Goal: Task Accomplishment & Management: Use online tool/utility

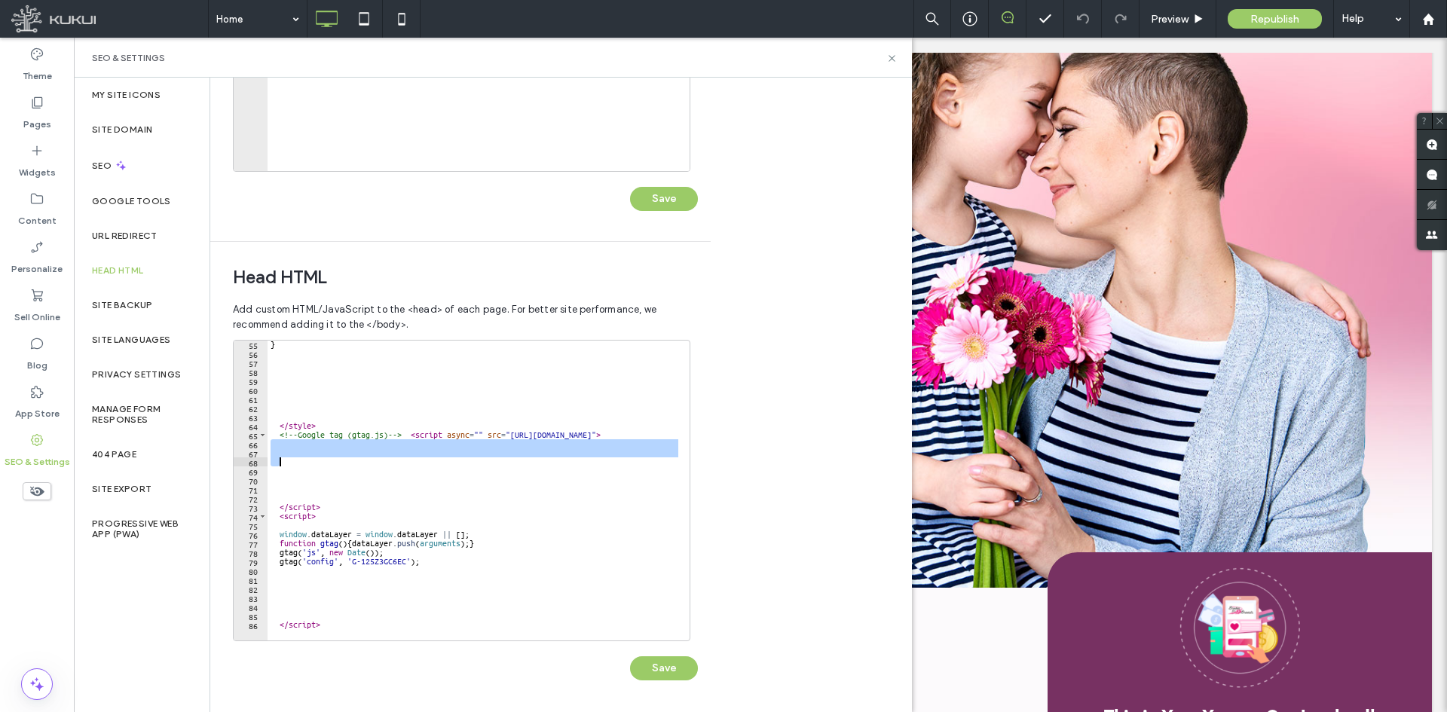
drag, startPoint x: 278, startPoint y: 441, endPoint x: 296, endPoint y: 466, distance: 31.4
click at [296, 466] on div "} </ style > <!-- Google tag (gtag.js) --> < script async = "" src = "[URL][DOM…" at bounding box center [547, 493] width 558 height 307
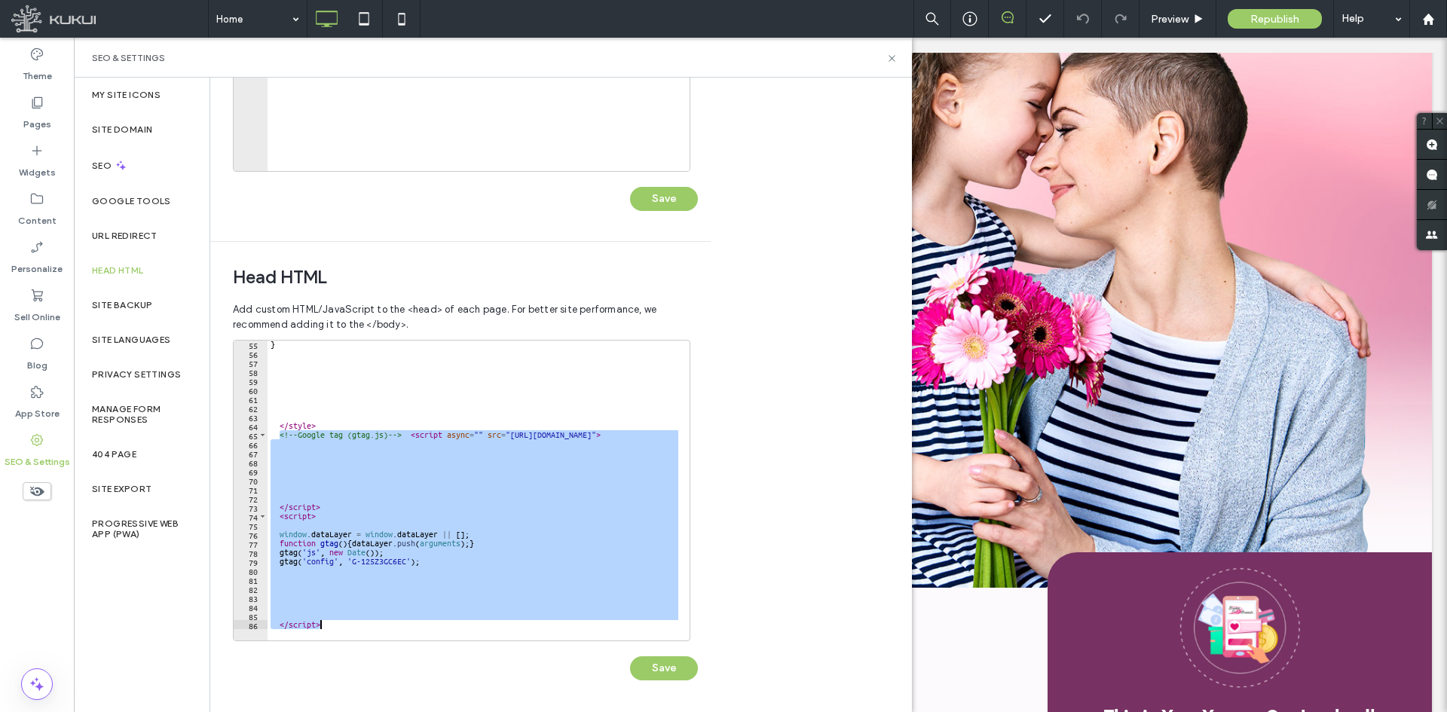
drag, startPoint x: 278, startPoint y: 433, endPoint x: 310, endPoint y: 634, distance: 203.1
click at [310, 634] on div "55 56 57 58 59 60 61 62 63 64 65 66 67 68 69 70 71 72 73 74 75 76 77 78 79 80 8…" at bounding box center [461, 490] width 457 height 301
click at [324, 625] on div "} </ style > <!-- Google tag (gtag.js) --> < script async = "" src = "[URL][DOM…" at bounding box center [473, 491] width 411 height 300
type textarea "*********"
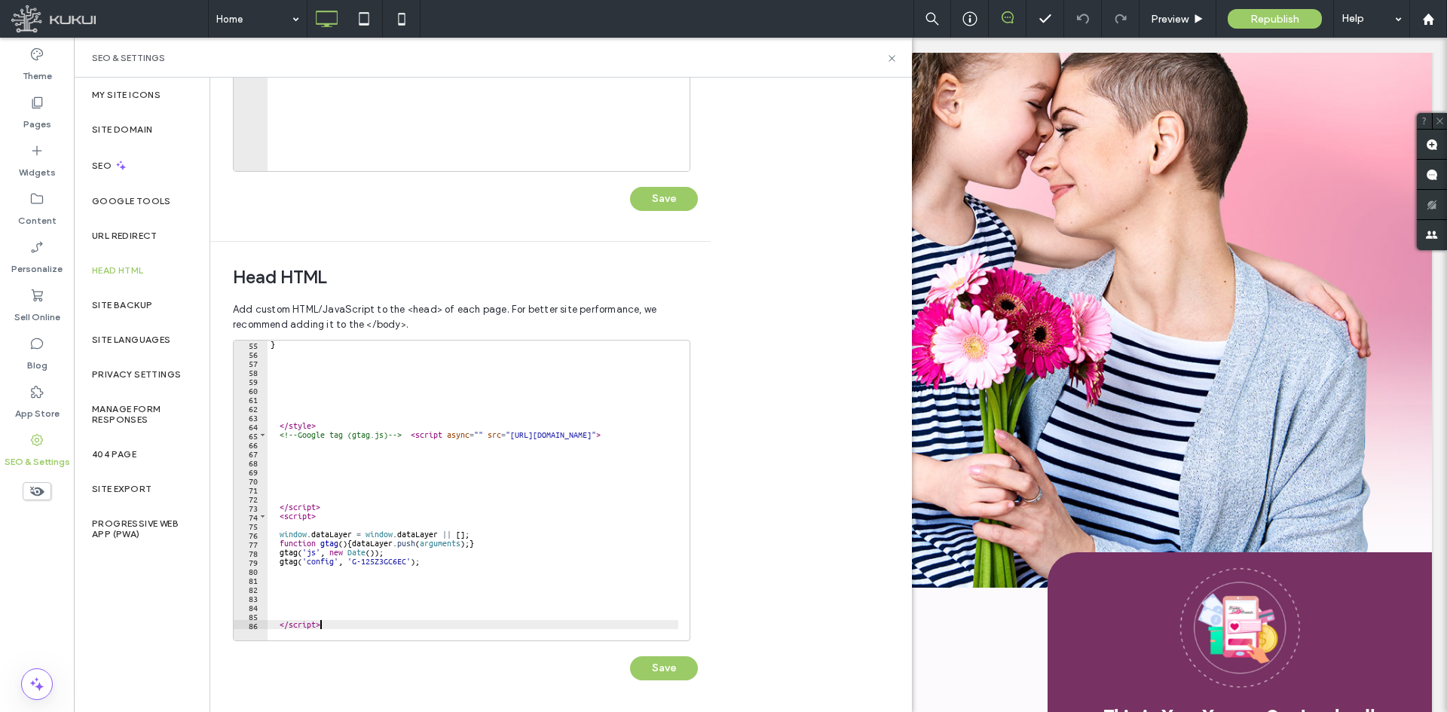
scroll to position [498, 0]
paste textarea "*********"
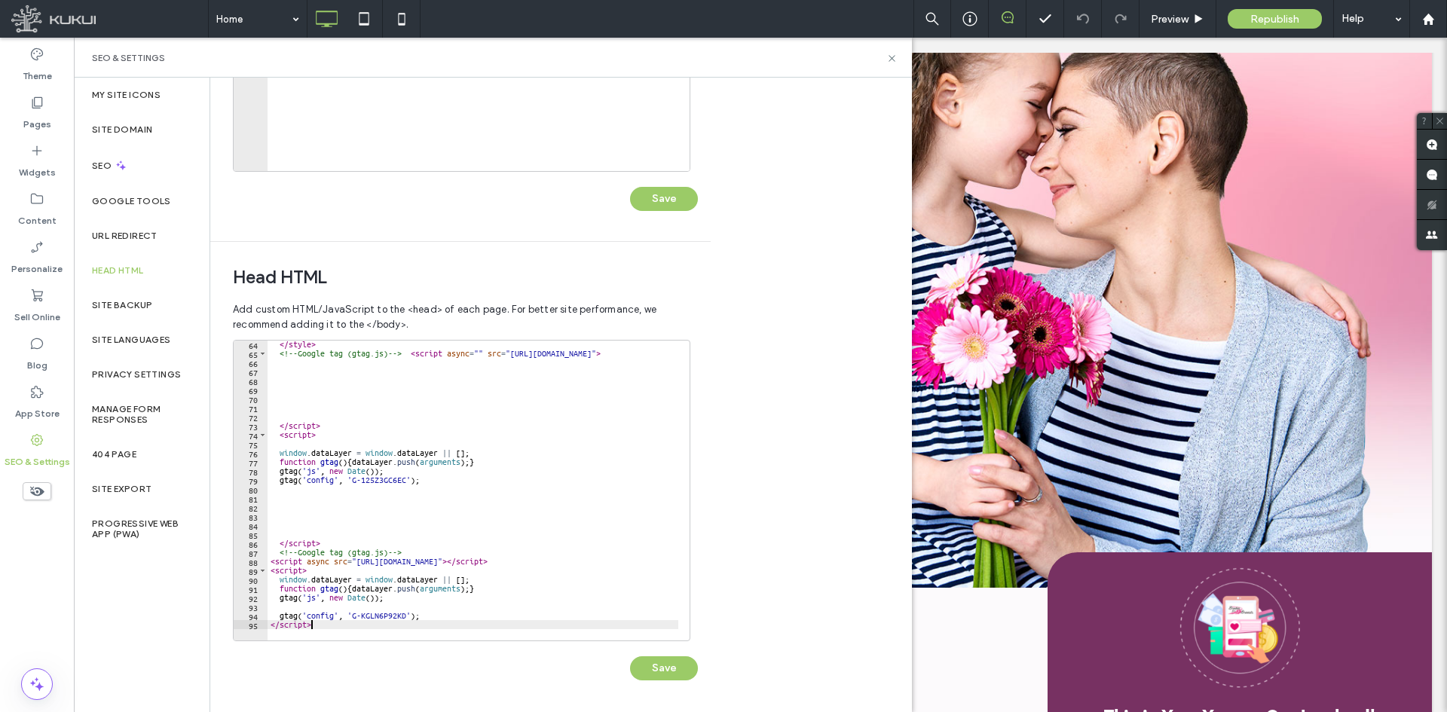
scroll to position [570, 0]
type textarea "*********"
click at [663, 670] on button "Save" at bounding box center [664, 668] width 68 height 24
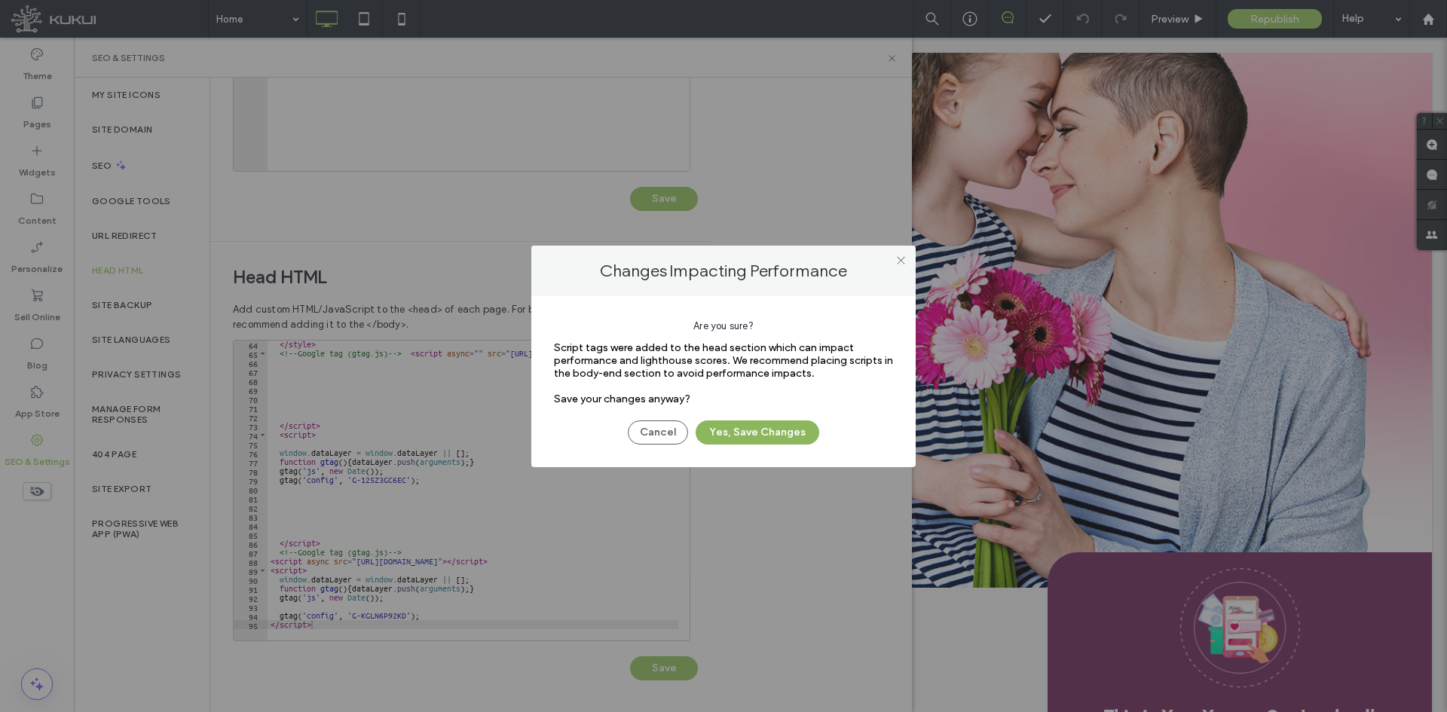
click at [764, 429] on button "Yes, Save Changes" at bounding box center [758, 433] width 124 height 24
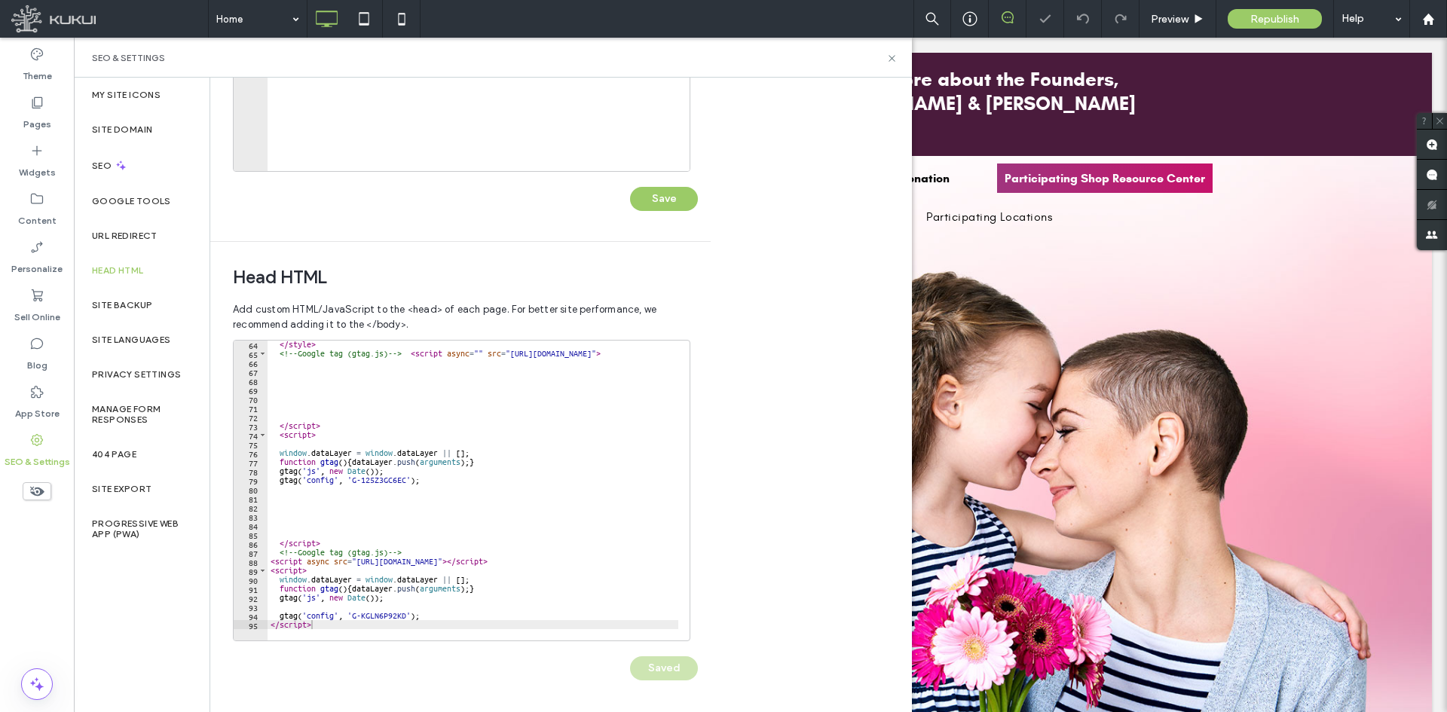
scroll to position [0, 0]
drag, startPoint x: 894, startPoint y: 60, endPoint x: 822, endPoint y: 22, distance: 81.3
click at [894, 60] on use at bounding box center [892, 58] width 6 height 6
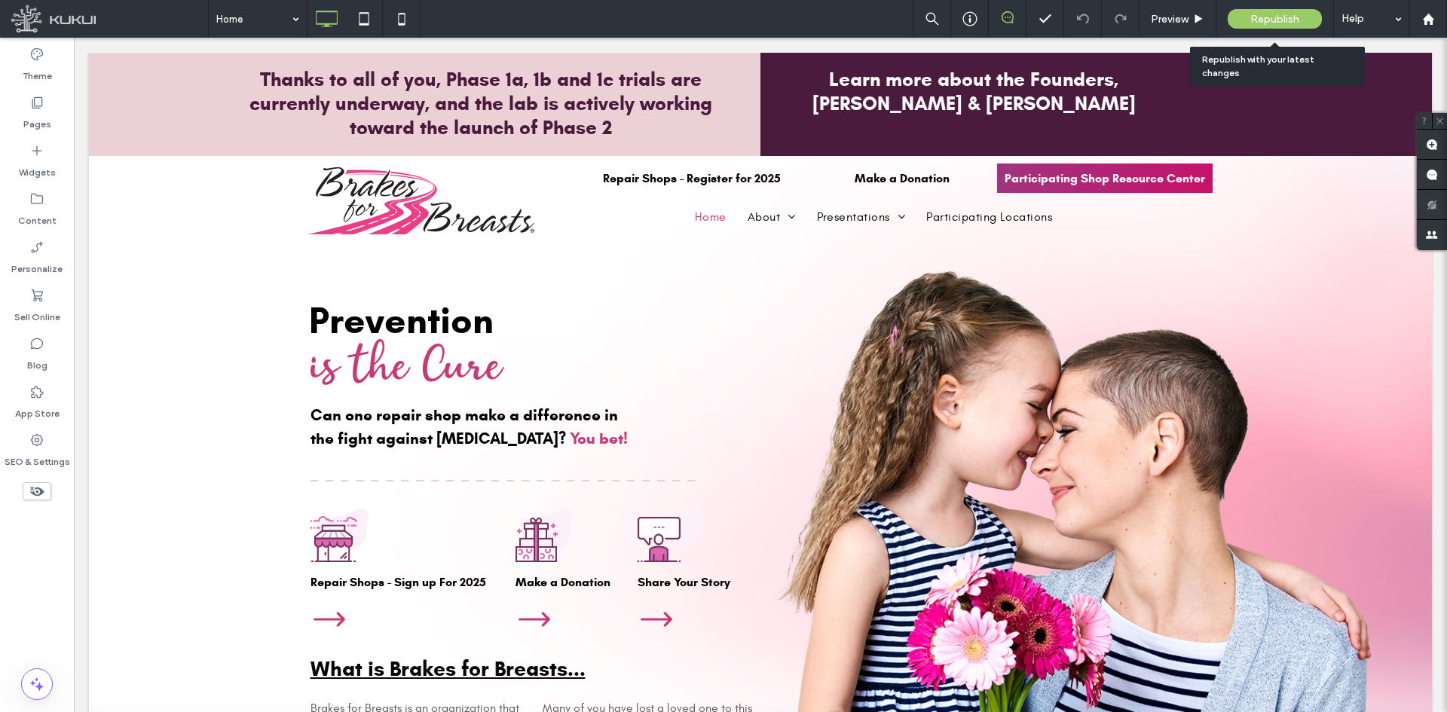
click at [1274, 13] on span "Republish" at bounding box center [1274, 19] width 49 height 13
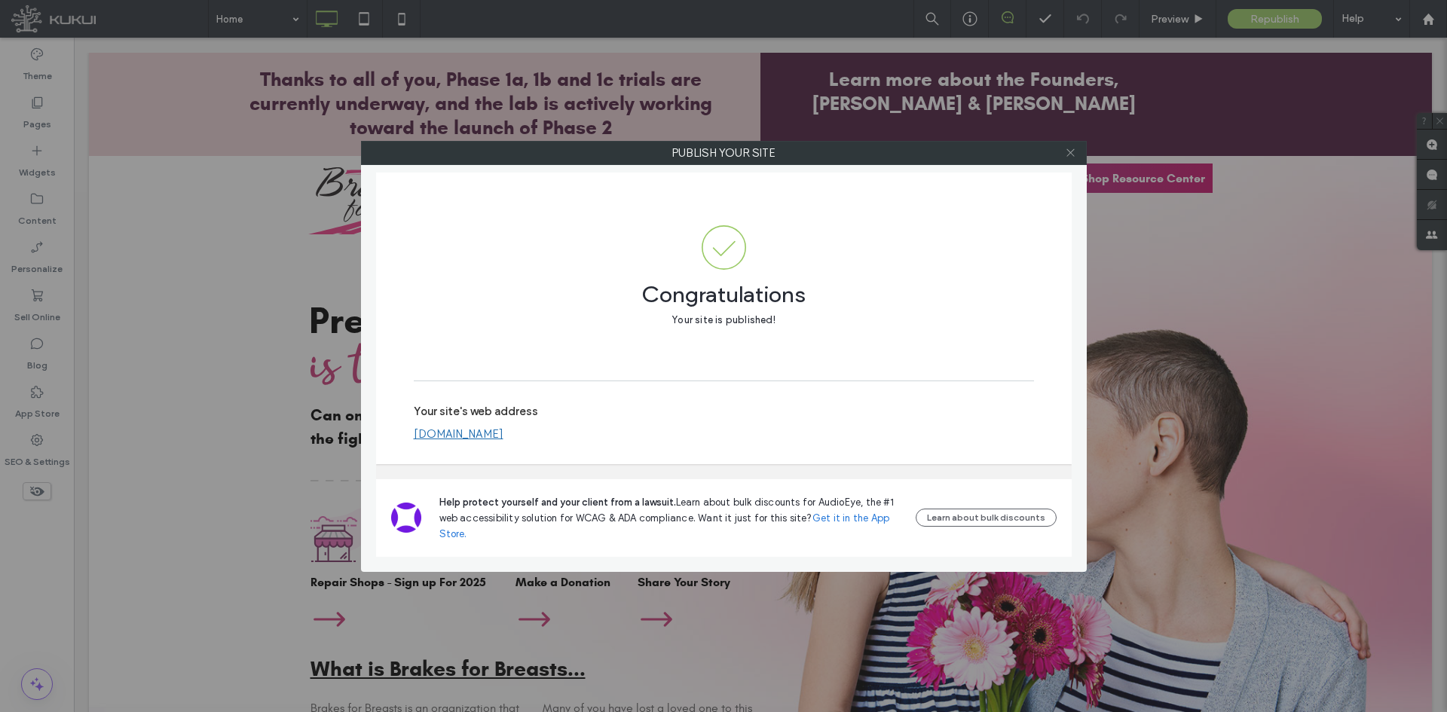
click at [1072, 150] on icon at bounding box center [1070, 152] width 11 height 11
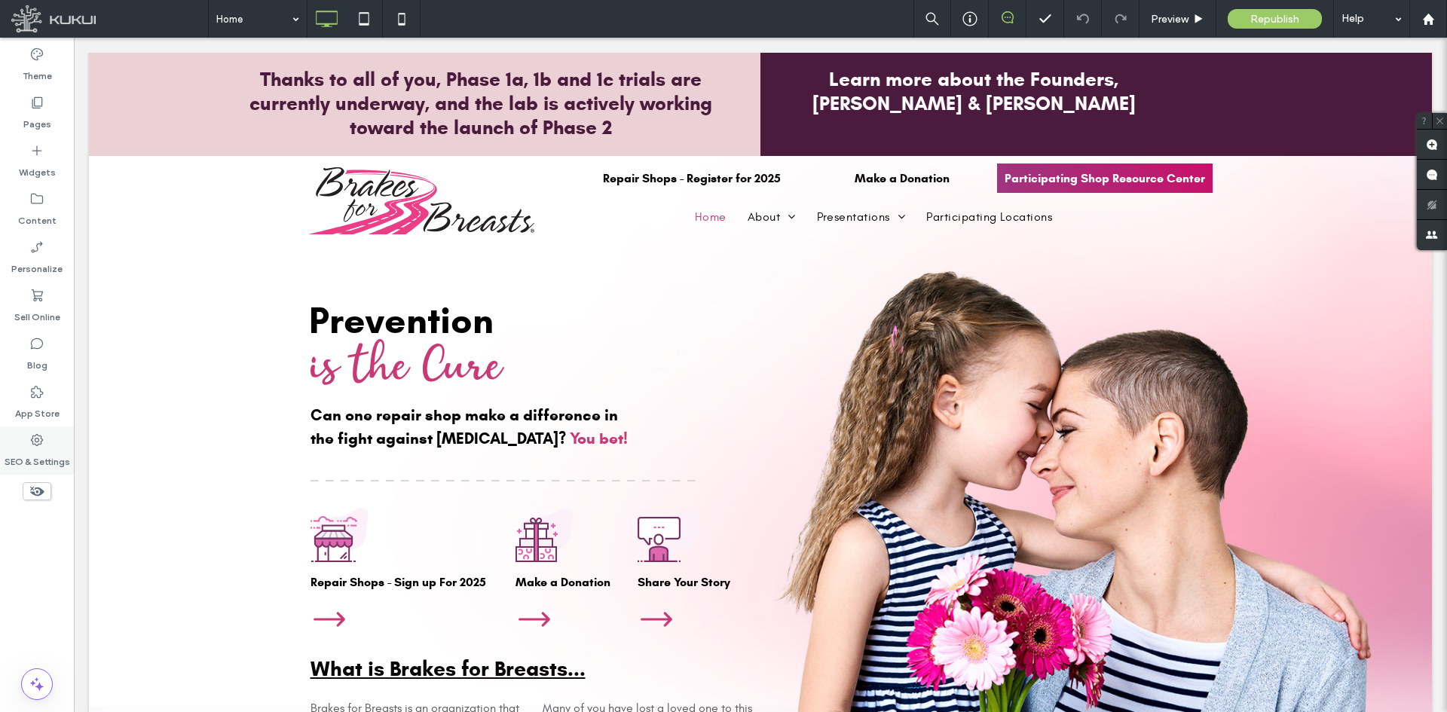
click at [35, 443] on icon at bounding box center [36, 440] width 15 height 15
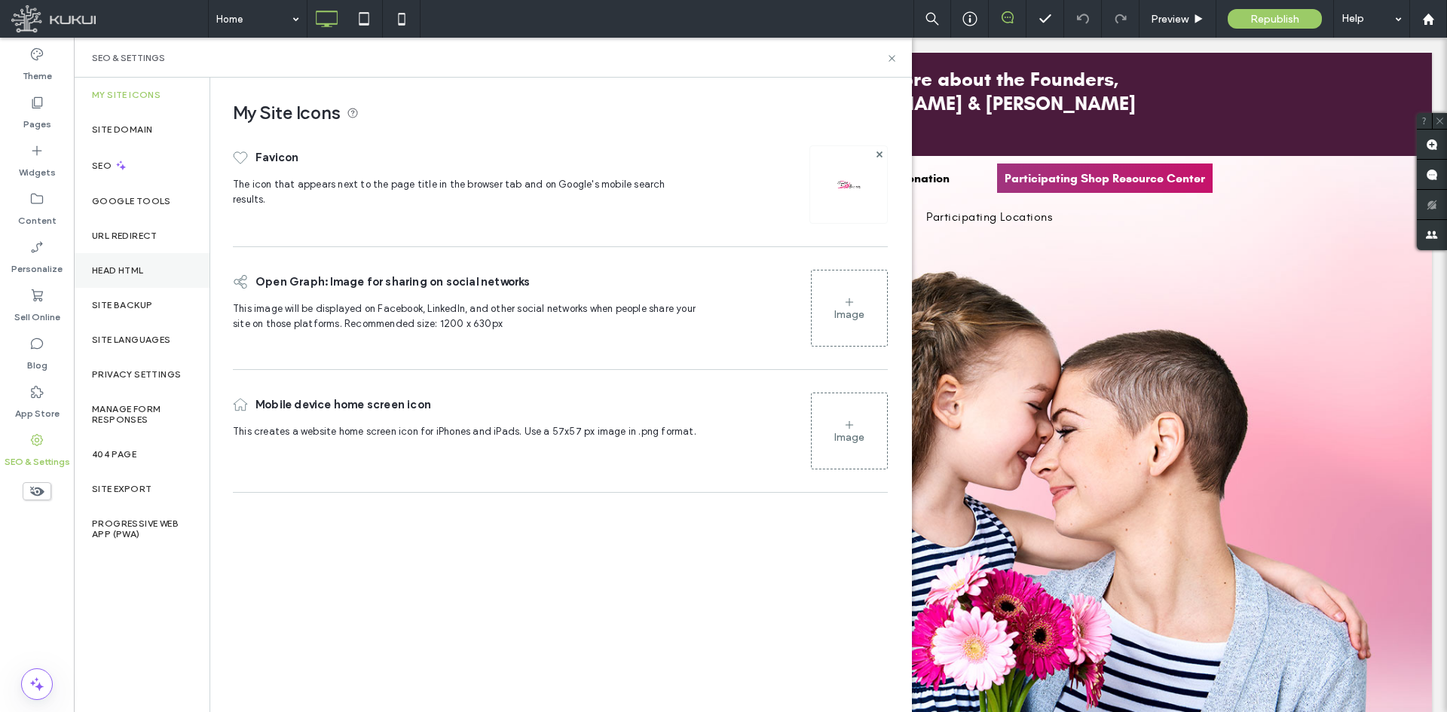
click at [116, 272] on label "Head HTML" at bounding box center [118, 270] width 52 height 11
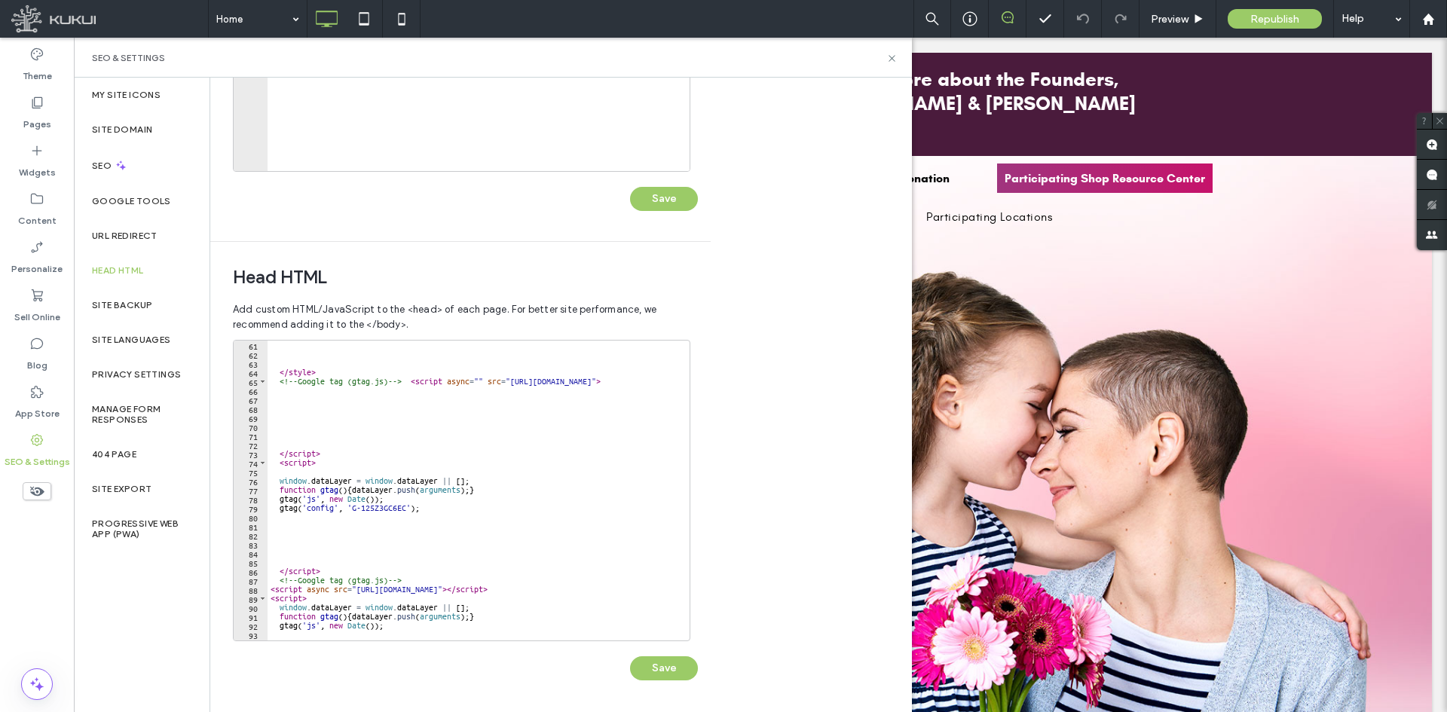
scroll to position [570, 0]
